Goal: Find specific page/section

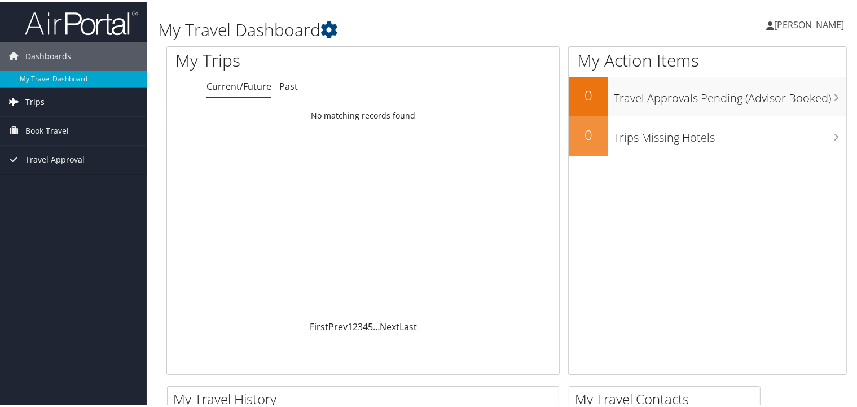
click at [33, 99] on span "Trips" at bounding box center [34, 100] width 19 height 28
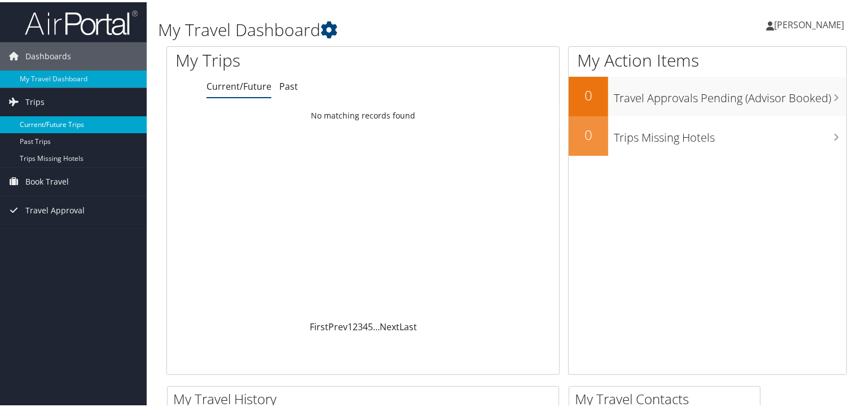
click at [63, 121] on link "Current/Future Trips" at bounding box center [73, 122] width 147 height 17
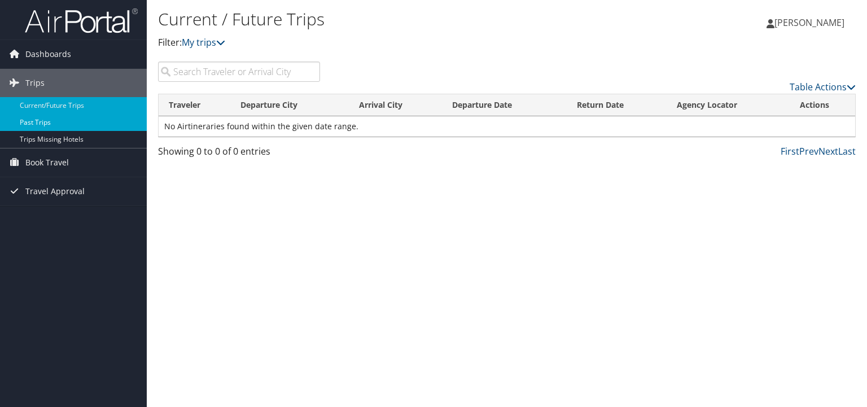
click at [42, 122] on link "Past Trips" at bounding box center [73, 122] width 147 height 17
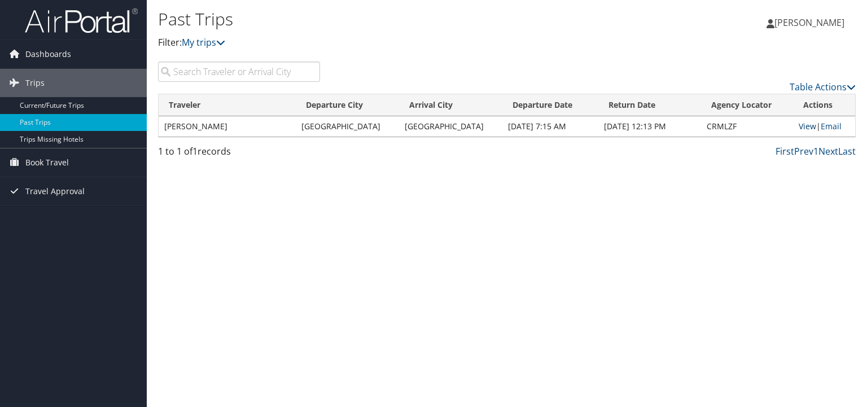
click at [800, 126] on link "View" at bounding box center [806, 126] width 17 height 11
click at [53, 162] on span "Book Travel" at bounding box center [46, 162] width 43 height 28
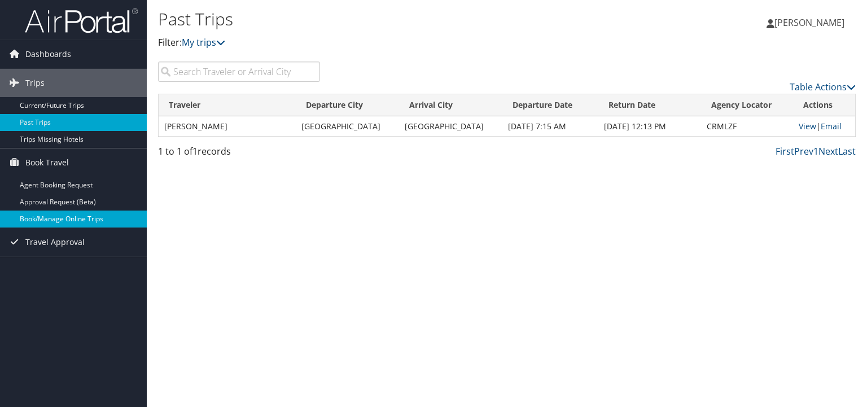
click at [71, 222] on link "Book/Manage Online Trips" at bounding box center [73, 218] width 147 height 17
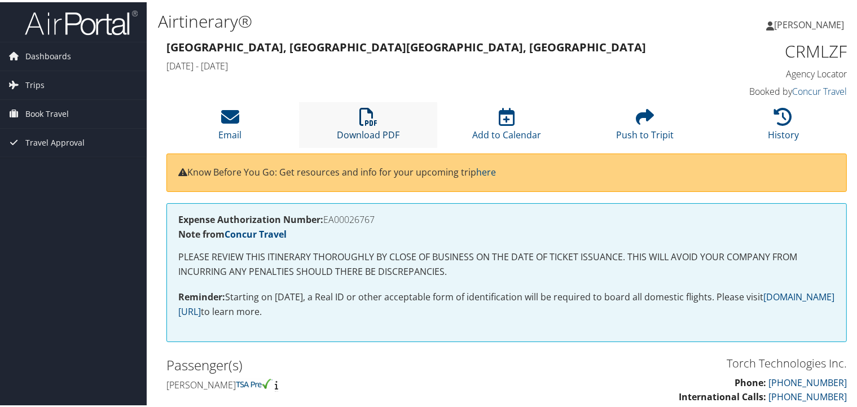
click at [367, 120] on icon at bounding box center [368, 115] width 18 height 18
